Goal: Task Accomplishment & Management: Manage account settings

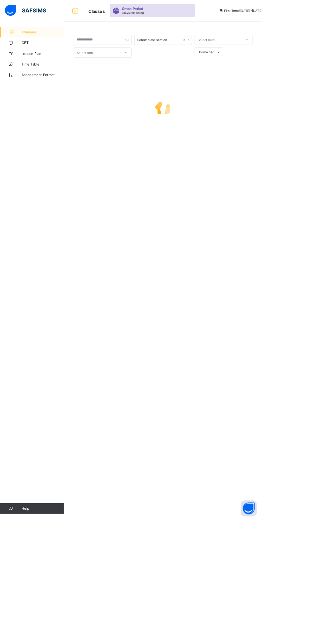
click at [63, 415] on div "Classes CBT Lesson Plan Time Table Assessment Format Help" at bounding box center [38, 325] width 77 height 598
click at [74, 415] on div "Classes CBT Lesson Plan Time Table Assessment Format Help" at bounding box center [38, 325] width 77 height 598
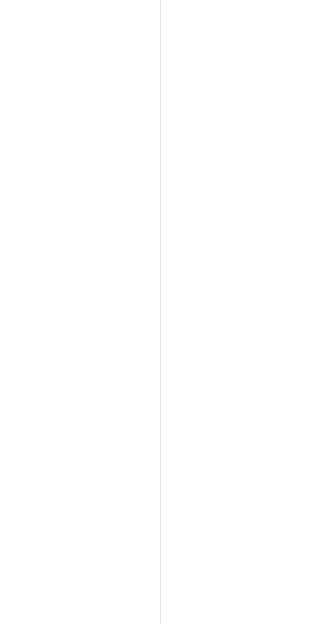
click at [21, 279] on div "Classes CBT Lesson Plan Time Table Assessment Format Help" at bounding box center [38, 325] width 77 height 598
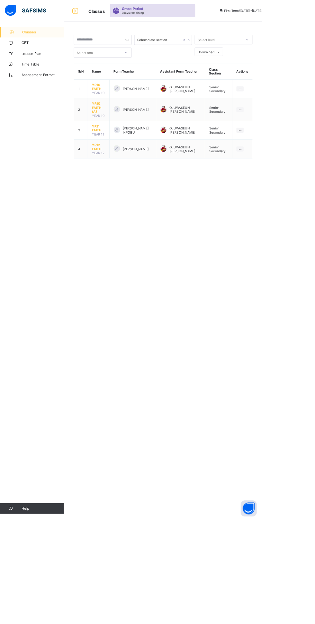
click at [113, 172] on span "YR12 FAITH" at bounding box center [118, 177] width 16 height 10
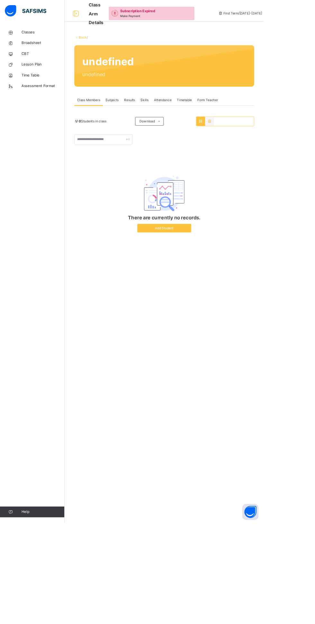
click at [195, 119] on span "Attendance" at bounding box center [194, 120] width 21 height 6
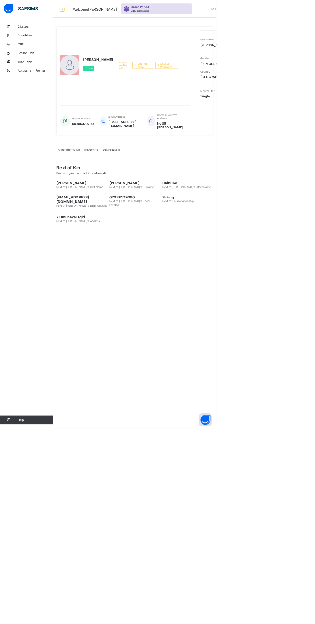
click at [36, 39] on span "Classes" at bounding box center [51, 38] width 51 height 5
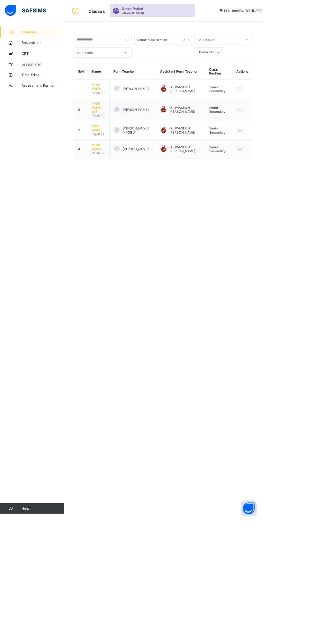
click at [116, 172] on span "YR12 FAITH" at bounding box center [118, 177] width 16 height 10
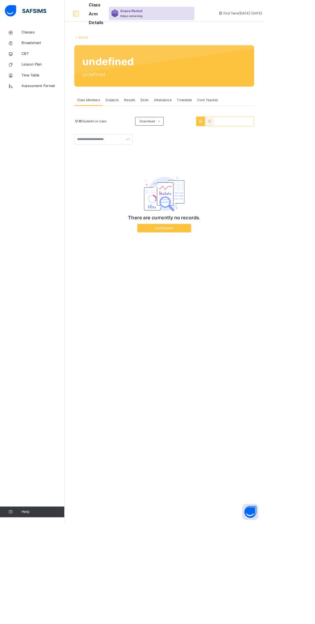
click at [39, 35] on span "Classes" at bounding box center [51, 38] width 51 height 6
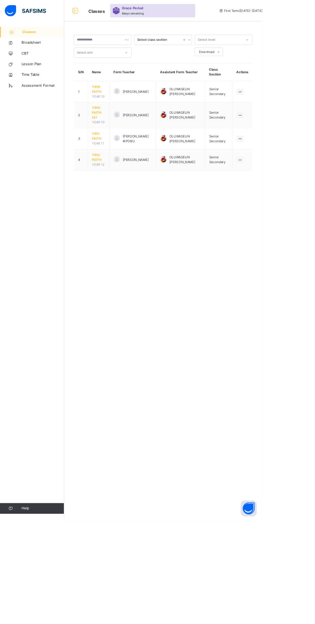
click at [123, 188] on span "YR12 FAITH" at bounding box center [118, 189] width 16 height 12
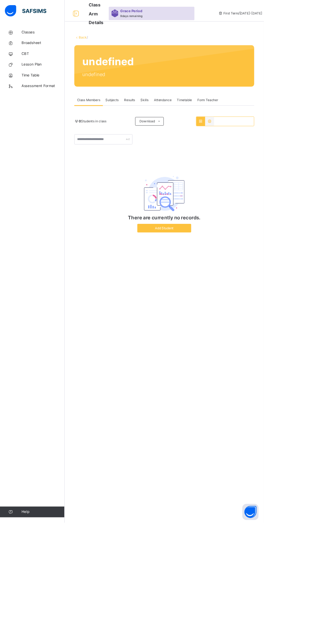
click at [201, 122] on span "Attendance" at bounding box center [194, 120] width 21 height 6
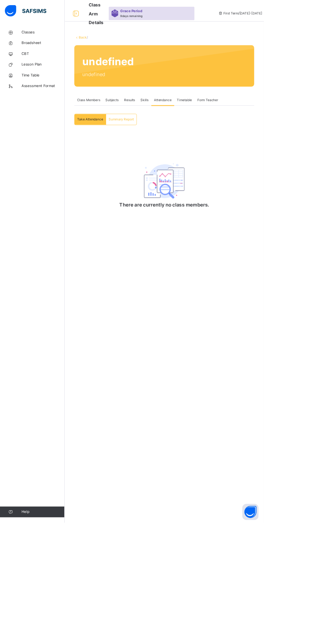
click at [201, 122] on span "Attendance" at bounding box center [194, 120] width 21 height 6
click at [193, 126] on div "Attendance" at bounding box center [193, 119] width 27 height 13
click at [194, 126] on div "Attendance" at bounding box center [193, 119] width 27 height 13
click at [195, 126] on div "Attendance" at bounding box center [193, 119] width 27 height 13
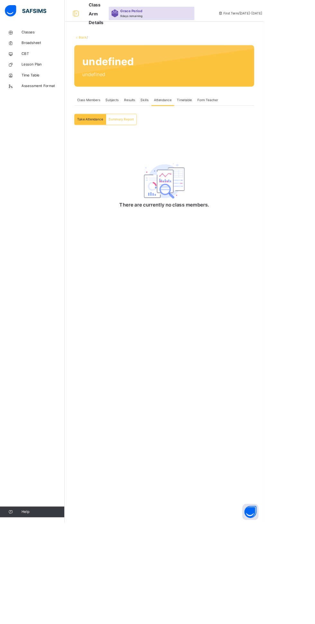
click at [200, 126] on div "Attendance" at bounding box center [193, 119] width 27 height 13
click at [33, 38] on span "Classes" at bounding box center [51, 38] width 51 height 6
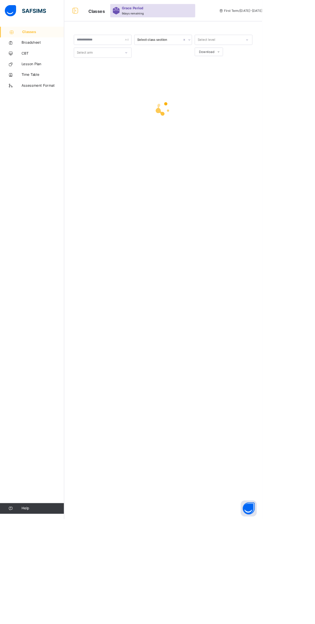
click at [189, 388] on div "Select class section Select level Select arm Download Pdf Report Excel Report ×…" at bounding box center [196, 312] width 238 height 624
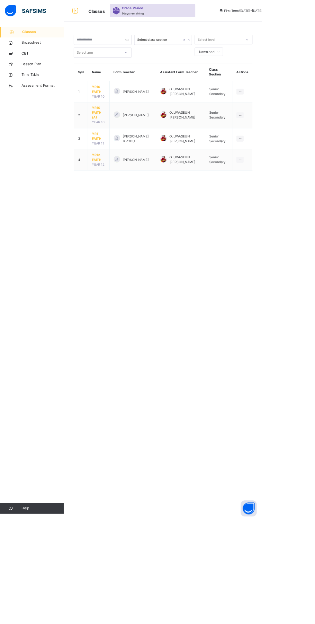
click at [121, 184] on span "YR12 FAITH" at bounding box center [118, 189] width 16 height 12
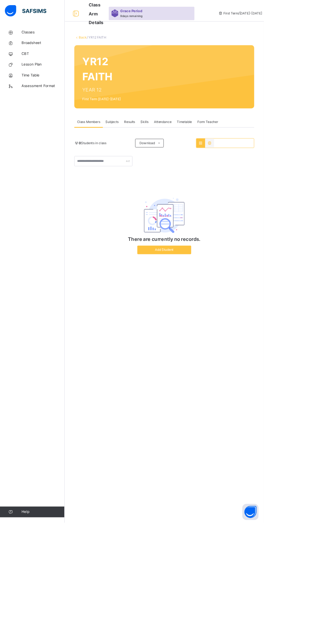
click at [199, 148] on span "Attendance" at bounding box center [194, 146] width 21 height 6
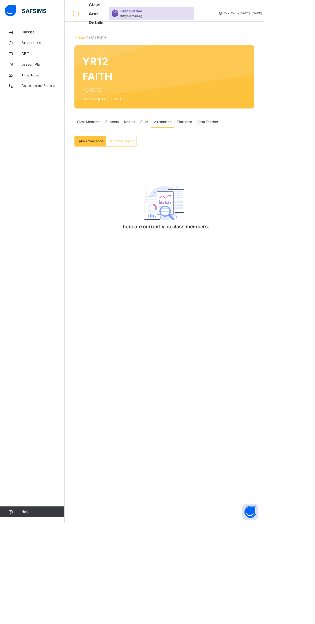
click at [199, 152] on div "Attendance" at bounding box center [193, 145] width 27 height 13
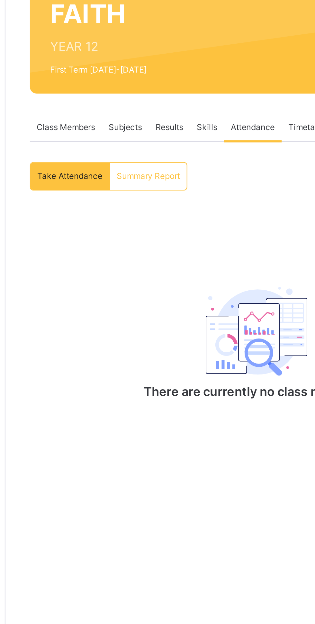
click at [192, 147] on span "Attendance" at bounding box center [194, 146] width 21 height 6
click at [194, 145] on span "Attendance" at bounding box center [194, 146] width 21 height 6
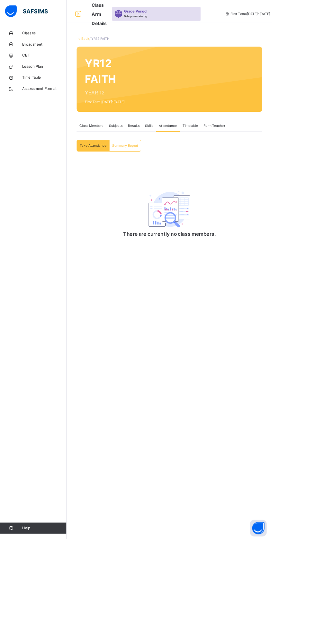
click at [195, 152] on div "Attendance" at bounding box center [193, 145] width 27 height 13
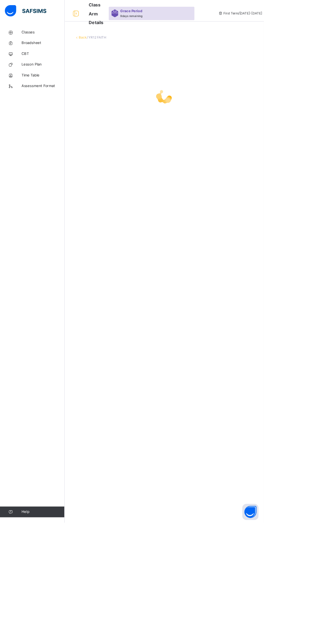
click at [33, 38] on span "Classes" at bounding box center [51, 38] width 51 height 6
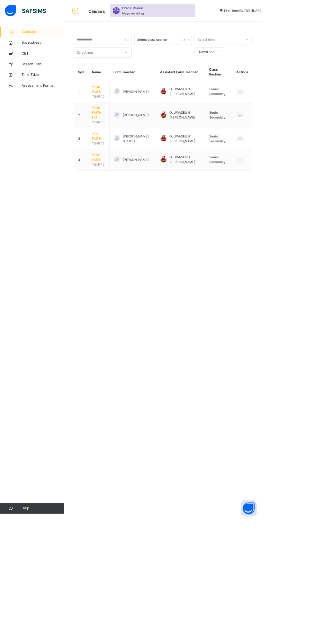
click at [118, 183] on span "YR12 FAITH" at bounding box center [118, 189] width 16 height 12
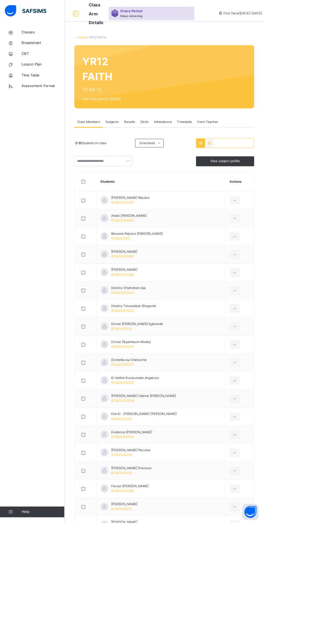
click at [199, 147] on span "Attendance" at bounding box center [194, 146] width 21 height 6
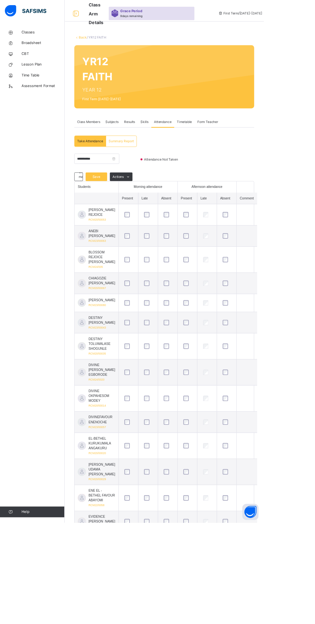
click at [0, 326] on div "Classes Broadsheet CBT Lesson Plan Time Table Assessment Format Help" at bounding box center [38, 325] width 77 height 598
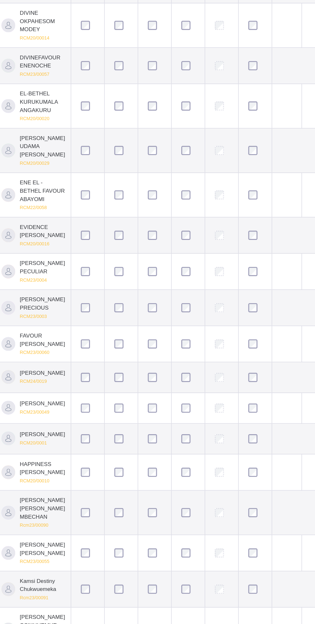
scroll to position [89, 0]
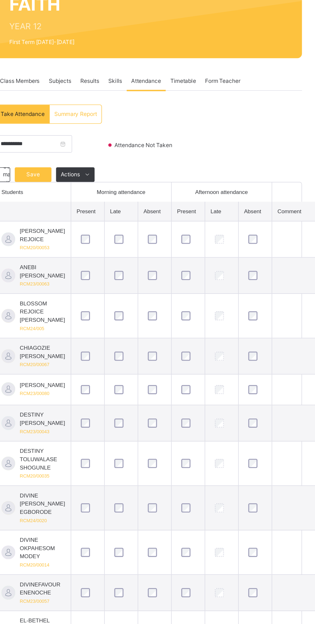
click at [118, 122] on span "Save" at bounding box center [115, 122] width 16 height 6
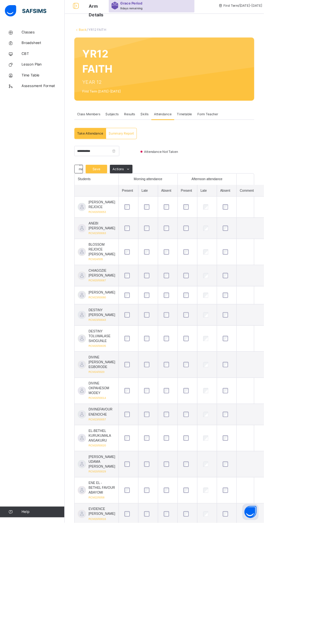
scroll to position [0, 0]
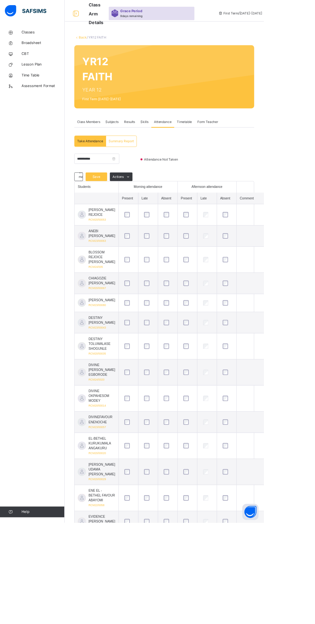
click at [113, 210] on span "Save" at bounding box center [115, 211] width 16 height 6
click at [314, 372] on td at bounding box center [315, 362] width 66 height 22
click at [113, 213] on span "Save" at bounding box center [115, 211] width 16 height 6
click at [114, 214] on div "Save" at bounding box center [115, 211] width 26 height 10
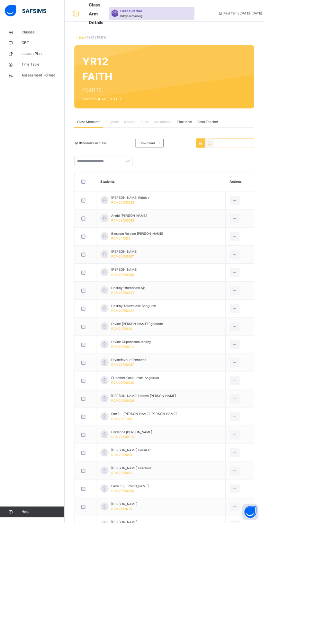
click at [196, 146] on span "Attendance" at bounding box center [194, 146] width 21 height 6
click at [182, 146] on div "Attendance" at bounding box center [193, 145] width 27 height 13
click at [314, 171] on html "Class Arm Details Grace Period 9 days remaining First Term / 2025-2026 Stephen …" at bounding box center [157, 573] width 315 height 1146
click at [202, 149] on div "Attendance" at bounding box center [193, 145] width 27 height 13
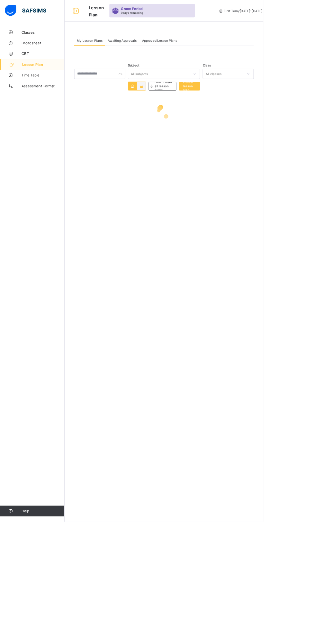
click at [33, 39] on span "Classes" at bounding box center [51, 38] width 51 height 5
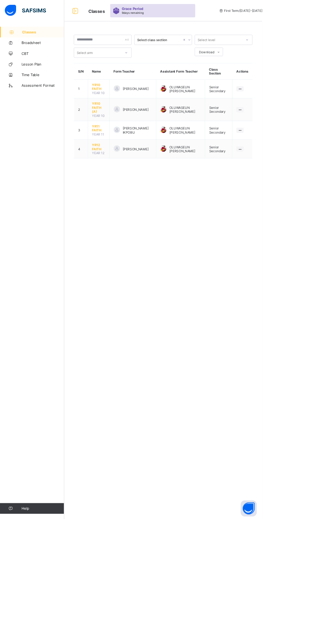
click at [118, 172] on span "YR12 FAITH" at bounding box center [118, 177] width 16 height 10
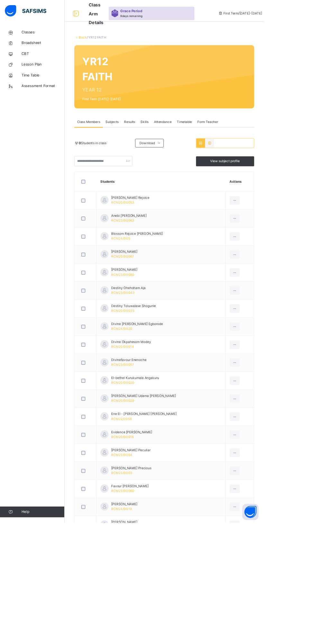
click at [196, 146] on span "Attendance" at bounding box center [194, 146] width 21 height 6
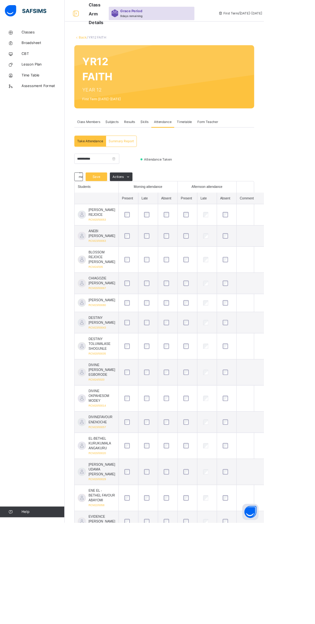
click at [120, 214] on div "Save" at bounding box center [115, 211] width 26 height 10
click at [115, 211] on span "Save" at bounding box center [115, 211] width 16 height 6
click at [246, 220] on span "Afternoon attendance" at bounding box center [246, 223] width 37 height 6
click at [241, 230] on th "Late" at bounding box center [246, 237] width 23 height 14
click at [246, 224] on span "Afternoon attendance" at bounding box center [246, 223] width 37 height 6
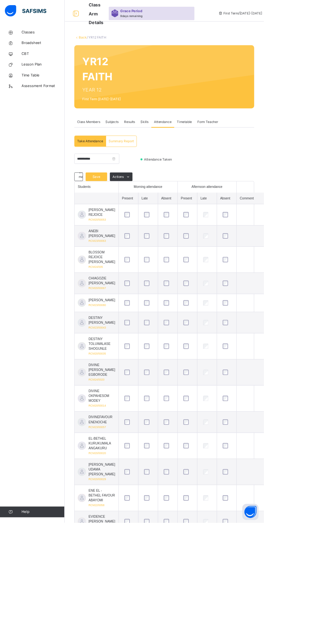
click at [246, 224] on span "Afternoon attendance" at bounding box center [246, 223] width 37 height 6
click at [242, 213] on div "**********" at bounding box center [196, 199] width 214 height 33
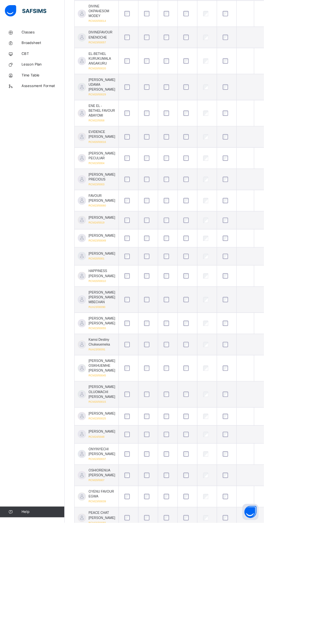
scroll to position [610, 0]
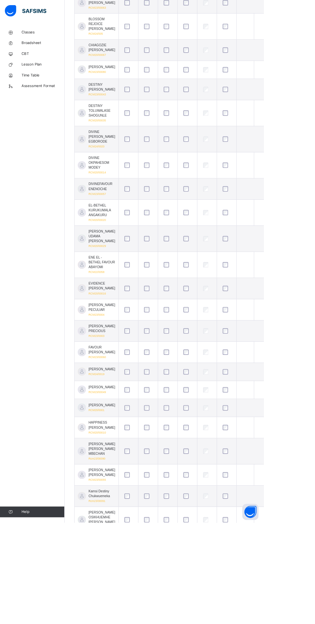
scroll to position [638, 0]
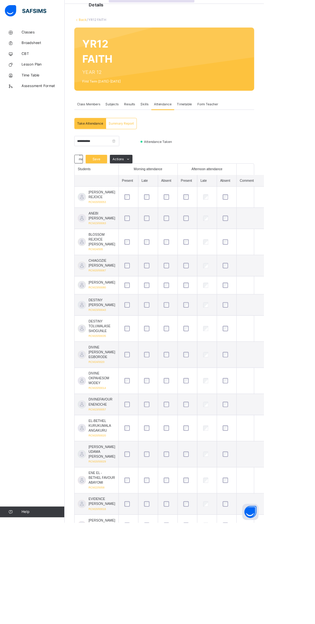
click at [247, 202] on span "Afternoon attendance" at bounding box center [246, 202] width 37 height 6
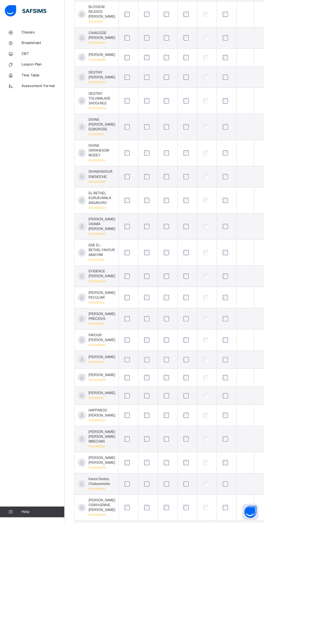
scroll to position [513, 0]
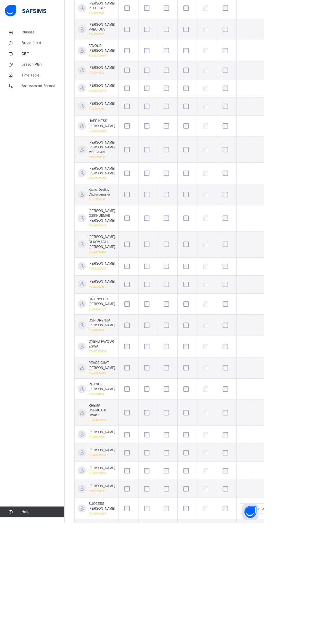
scroll to position [0, 0]
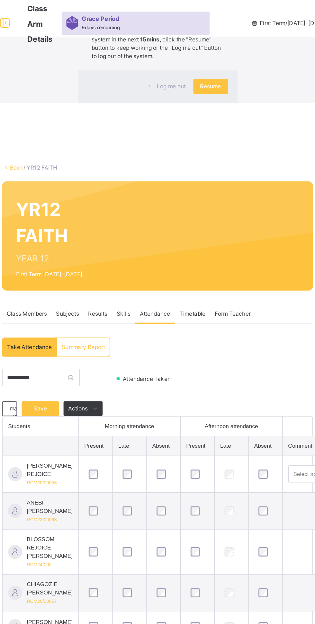
click at [192, 71] on div "× Idle Mode Due to inactivity you would be logged out to the system in the next…" at bounding box center [196, 35] width 238 height 71
click at [166, 71] on div "× Idle Mode Due to inactivity you would be logged out to the system in the next…" at bounding box center [196, 35] width 238 height 71
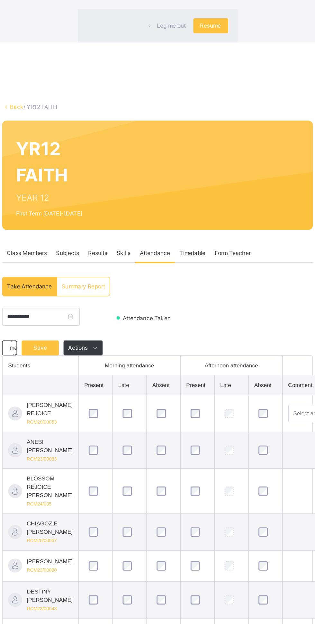
click at [235, 71] on div "× Idle Mode Due to inactivity you would be logged out to the system in the next…" at bounding box center [196, 35] width 238 height 71
click at [231, 71] on div "× Idle Mode Due to inactivity you would be logged out to the system in the next…" at bounding box center [196, 35] width 238 height 71
click at [227, 42] on p "Due to inactivity you would be logged out to the system in the next 15mins , cl…" at bounding box center [196, 30] width 91 height 23
click at [222, 42] on p "Due to inactivity you would be logged out to the system in the next 15mins , cl…" at bounding box center [196, 30] width 91 height 23
